Goal: Information Seeking & Learning: Learn about a topic

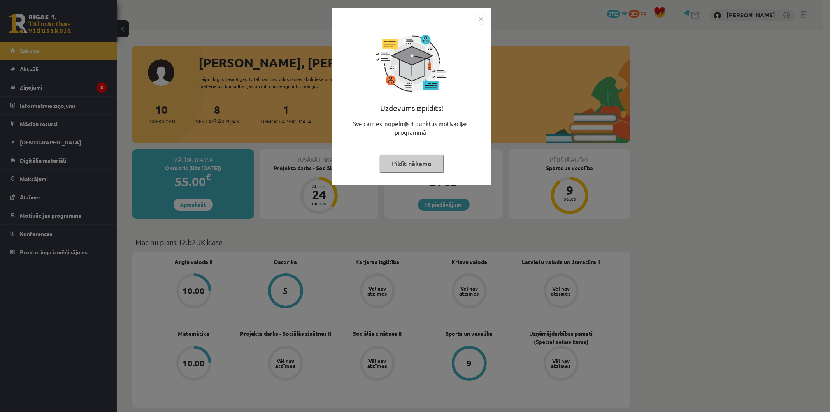
click at [411, 166] on button "Pildīt nākamo" at bounding box center [412, 164] width 64 height 18
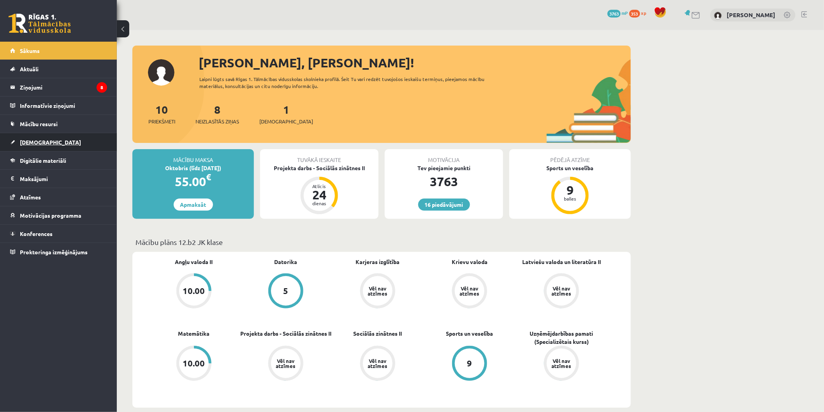
click at [62, 143] on link "[DEMOGRAPHIC_DATA]" at bounding box center [58, 142] width 97 height 18
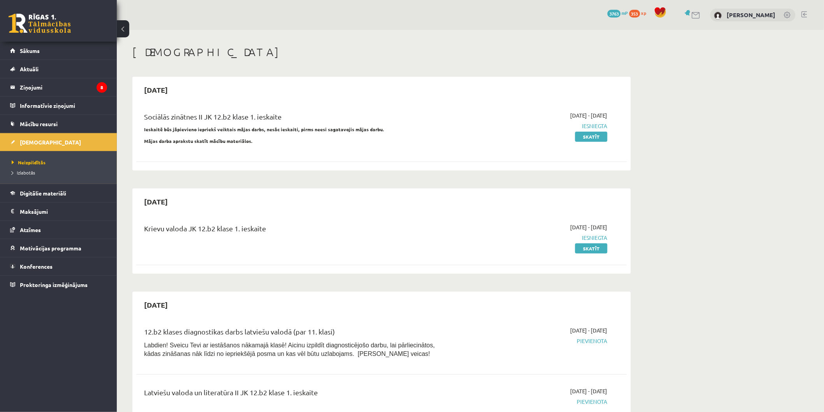
click at [56, 88] on legend "Ziņojumi 8" at bounding box center [63, 87] width 87 height 18
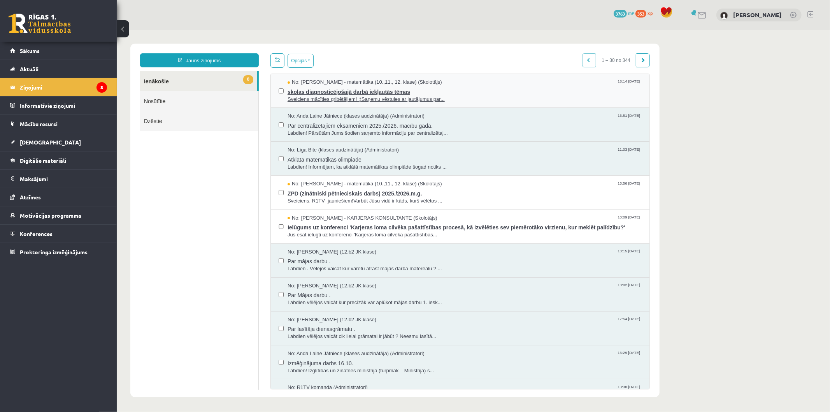
click at [329, 86] on span "skolas diagnosticējošajā darbā iekļautās tēmas" at bounding box center [464, 91] width 354 height 10
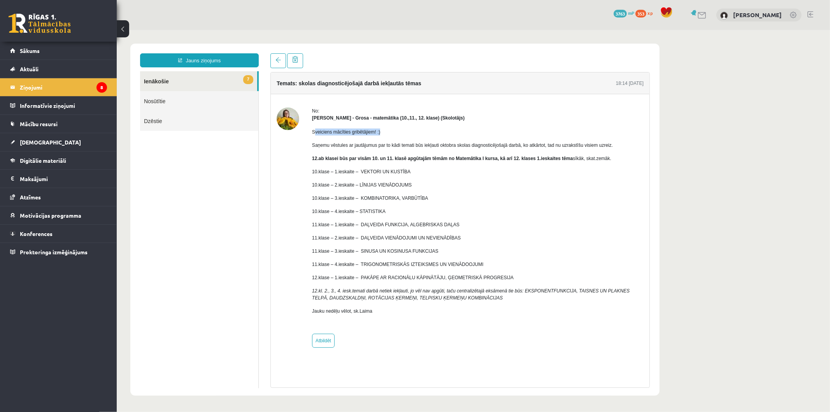
drag, startPoint x: 313, startPoint y: 130, endPoint x: 378, endPoint y: 131, distance: 65.0
click at [378, 131] on p "Sveiciens mācīties gribētājiem! :)" at bounding box center [478, 131] width 332 height 7
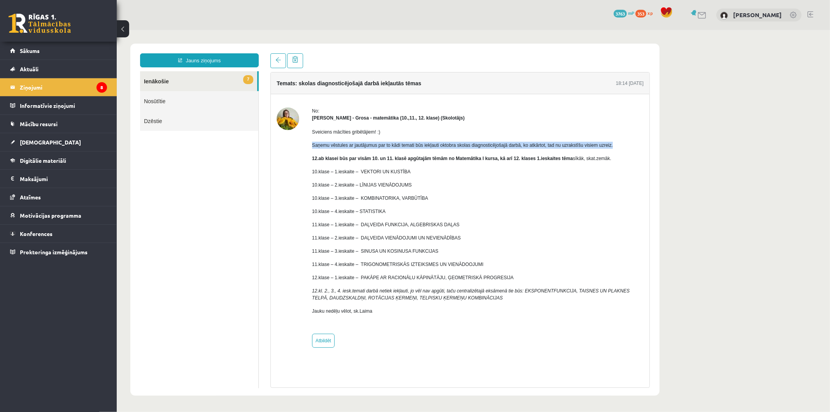
drag, startPoint x: 309, startPoint y: 144, endPoint x: 611, endPoint y: 146, distance: 302.5
click at [611, 146] on div "No: [PERSON_NAME] - matemātika (10.,11., 12. klase) (Skolotājs) Sveiciens mācīt…" at bounding box center [459, 227] width 367 height 240
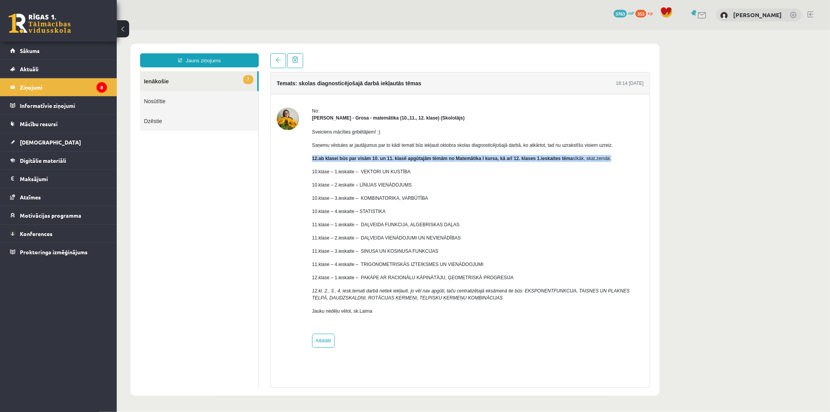
drag, startPoint x: 308, startPoint y: 158, endPoint x: 611, endPoint y: 158, distance: 302.5
click at [611, 158] on div "No: [PERSON_NAME] - matemātika (10.,11., 12. klase) (Skolotājs) Sveiciens mācīt…" at bounding box center [459, 227] width 367 height 240
drag, startPoint x: 311, startPoint y: 170, endPoint x: 404, endPoint y: 171, distance: 92.7
click at [404, 171] on div "No: [PERSON_NAME] - matemātika (10.,11., 12. klase) (Skolotājs) Sveiciens mācīt…" at bounding box center [459, 227] width 367 height 240
click at [449, 185] on p "10.klase – 2.ieskaite – LĪNIJAS VIENĀDOJUMS" at bounding box center [478, 184] width 332 height 7
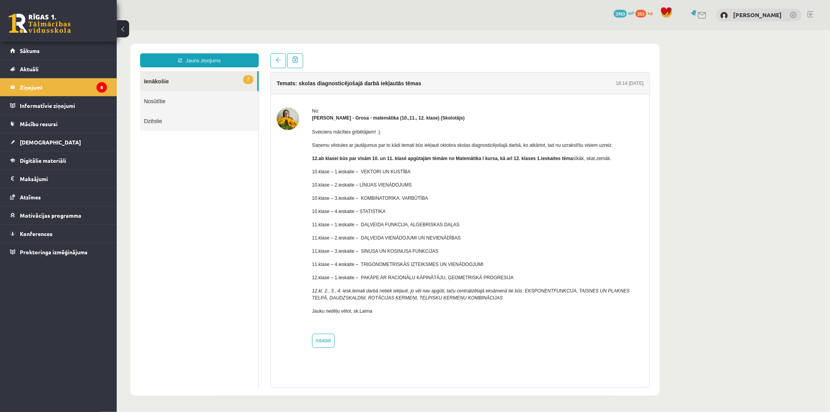
click at [519, 376] on div "Temats: skolas diagnosticējošajā darbā iekļautās tēmas 18:14 [DATE] No: [PERSON…" at bounding box center [460, 230] width 380 height 316
